Goal: Communication & Community: Answer question/provide support

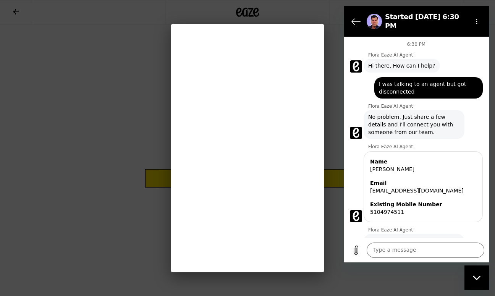
scroll to position [384, 0]
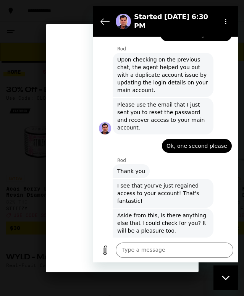
scroll to position [458, 0]
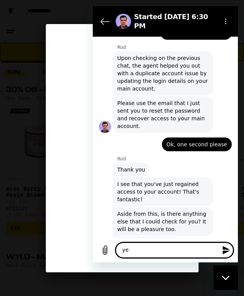
type textarea "yes"
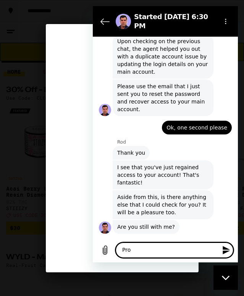
scroll to position [476, 0]
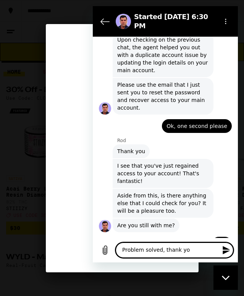
type textarea "Problem solved, thank you"
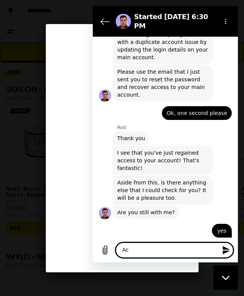
scroll to position [491, 0]
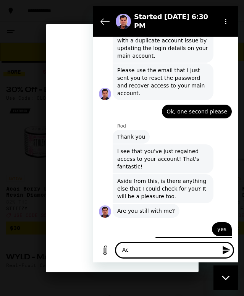
type textarea "A"
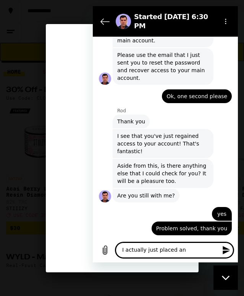
scroll to position [505, 0]
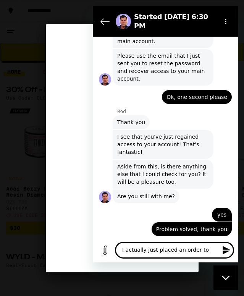
type textarea "I actually just placed an order too"
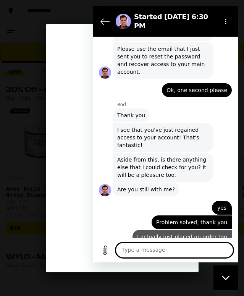
scroll to position [520, 0]
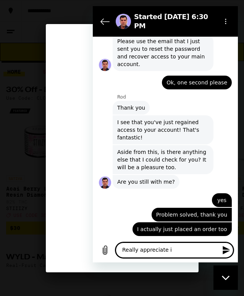
type textarea "Really appreciate it"
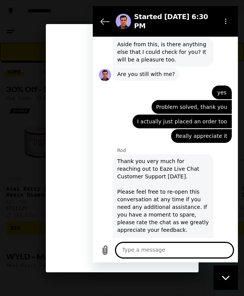
scroll to position [629, 0]
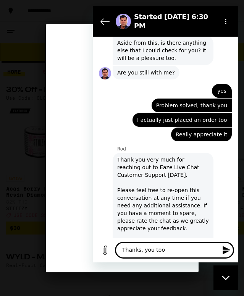
type textarea "Thanks, you too!"
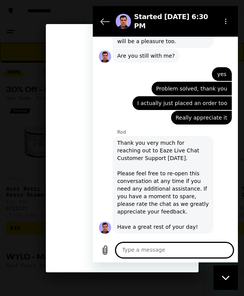
scroll to position [647, 0]
